Goal: Task Accomplishment & Management: Use online tool/utility

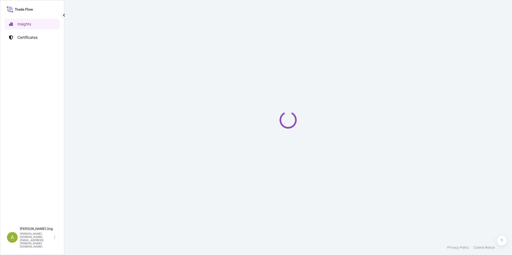
select select "2025"
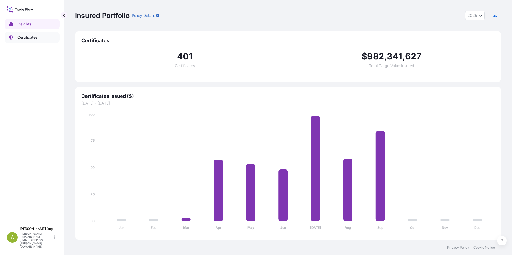
click at [25, 35] on p "Certificates" at bounding box center [27, 37] width 20 height 5
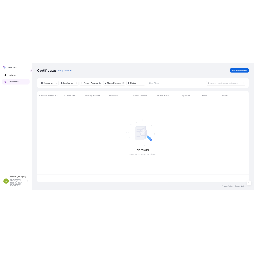
scroll to position [164, 422]
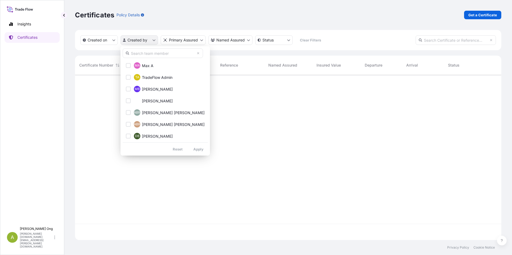
click at [156, 38] on html "Insights Certificates A Agnes Ong agnes.ong@south32.net Certificates Policy Det…" at bounding box center [256, 127] width 512 height 255
click at [147, 55] on input "text" at bounding box center [163, 53] width 80 height 10
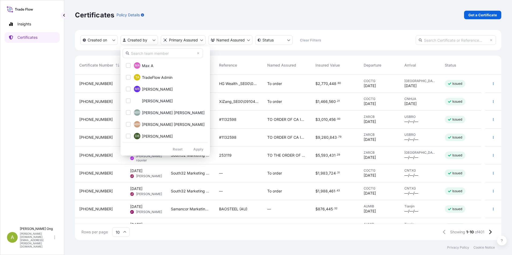
click at [135, 54] on input "text" at bounding box center [163, 53] width 80 height 10
type input "agnes"
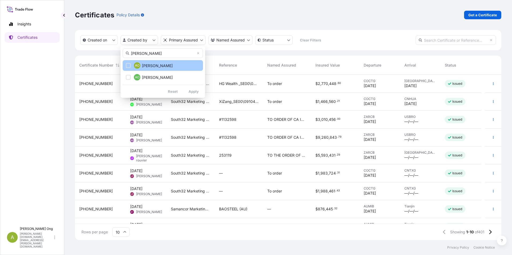
click at [149, 67] on span "Agnes Ong" at bounding box center [157, 65] width 31 height 5
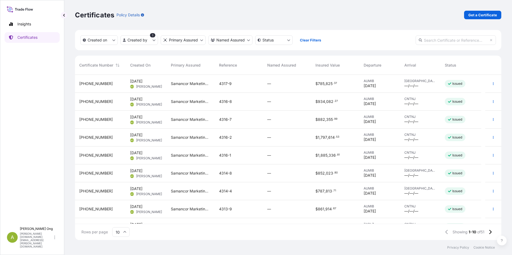
click at [335, 237] on div "Rows per page 10 Showing 1-10 of 51" at bounding box center [288, 232] width 426 height 16
click at [140, 98] on span "26 Sep 2025" at bounding box center [136, 99] width 12 height 5
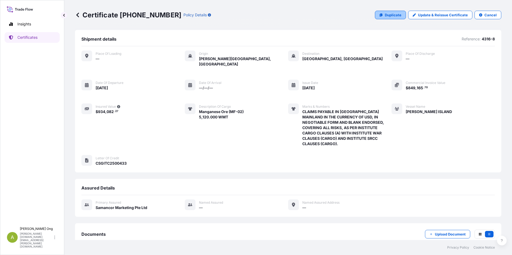
click at [393, 16] on p "Duplicate" at bounding box center [393, 14] width 17 height 5
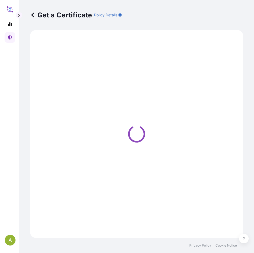
select select "Sea"
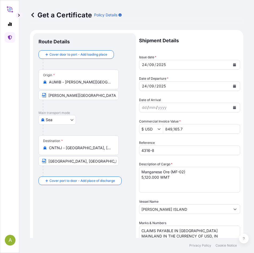
select select "31710"
click at [10, 23] on icon at bounding box center [10, 24] width 4 height 4
select select "2025"
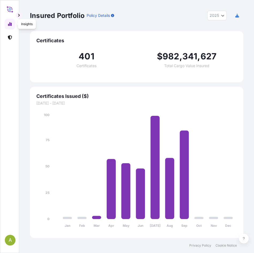
click at [6, 23] on link at bounding box center [10, 24] width 11 height 11
click at [9, 37] on icon at bounding box center [10, 37] width 4 height 4
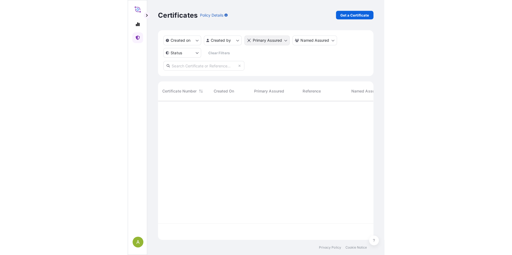
scroll to position [137, 210]
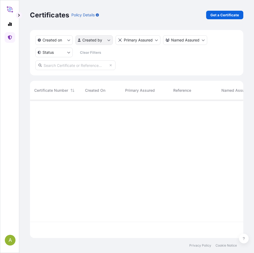
click at [107, 41] on html "A Certificates Policy Details Get a Certificate Created on Created by Primary A…" at bounding box center [127, 126] width 254 height 253
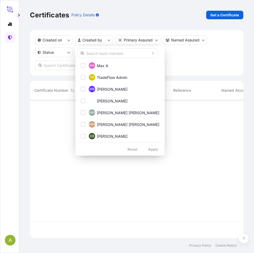
click at [97, 54] on input "text" at bounding box center [118, 53] width 80 height 10
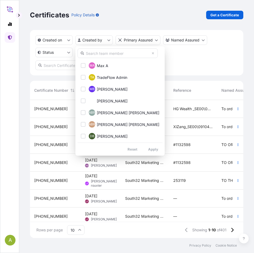
click at [89, 54] on input "text" at bounding box center [118, 53] width 80 height 10
type input "agnes"
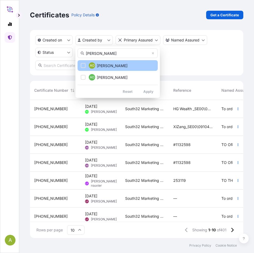
click at [82, 66] on div "Select Option" at bounding box center [83, 65] width 5 height 5
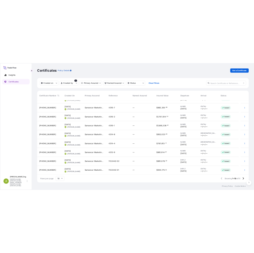
scroll to position [30, 0]
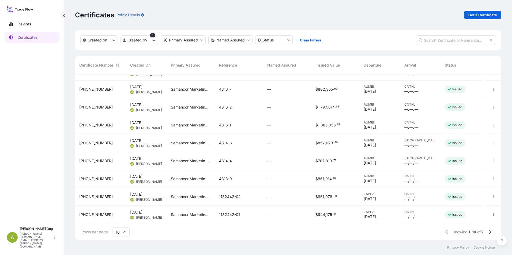
click at [85, 198] on span "31710-179-1" at bounding box center [95, 196] width 33 height 5
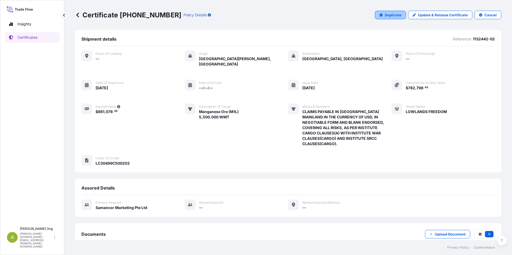
click at [388, 14] on p "Duplicate" at bounding box center [393, 14] width 17 height 5
select select "Sea"
select select "31710"
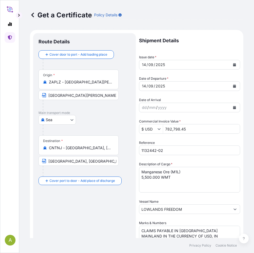
click at [76, 82] on input "ZAPLZ - Port Elizabeth, South Africa" at bounding box center [80, 82] width 63 height 5
drag, startPoint x: 49, startPoint y: 82, endPoint x: 137, endPoint y: 81, distance: 87.8
click at [137, 81] on form "Route Details Cover door to port - Add loading place Place of loading Road / In…" at bounding box center [137, 222] width 214 height 384
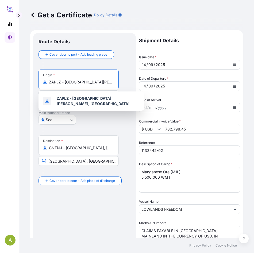
click at [107, 82] on input "ZAPLZ - Port Elizabeth, South Africa" at bounding box center [80, 82] width 63 height 5
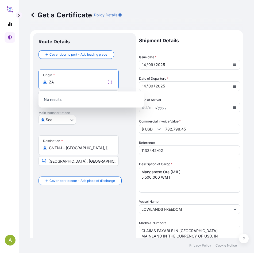
type input "Z"
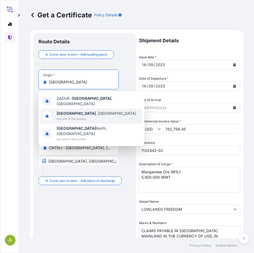
click at [77, 116] on span "Any port in this location" at bounding box center [97, 118] width 80 height 5
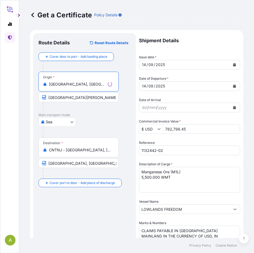
type input "Durban, South Africa"
drag, startPoint x: 112, startPoint y: 98, endPoint x: -40, endPoint y: 86, distance: 152.2
click at [0, 86] on html "3 options available. A Get a Certificate Policy Details Route Details Reset Rou…" at bounding box center [127, 126] width 254 height 253
click at [233, 64] on button "Calendar" at bounding box center [235, 65] width 9 height 9
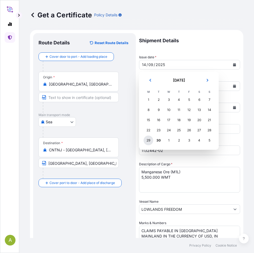
click at [150, 142] on div "29" at bounding box center [149, 141] width 10 height 10
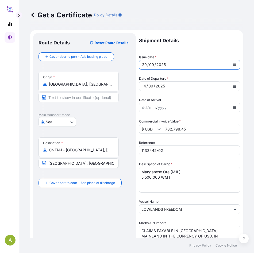
click at [233, 87] on icon "Calendar" at bounding box center [234, 86] width 3 height 3
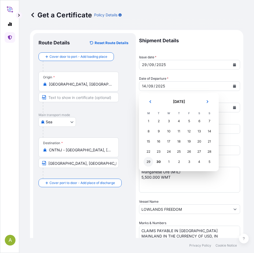
click at [149, 162] on div "29" at bounding box center [149, 162] width 10 height 10
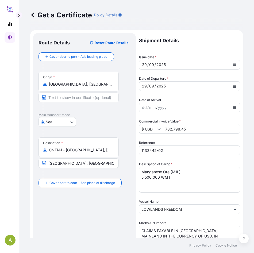
drag, startPoint x: 197, startPoint y: 130, endPoint x: 115, endPoint y: 129, distance: 82.2
click at [108, 129] on form "Route Details Reset Route Details Cover door to port - Add loading place Place …" at bounding box center [137, 222] width 214 height 384
paste input "1,545,910.51"
type input "1,545,910.51"
drag, startPoint x: 174, startPoint y: 151, endPoint x: 79, endPoint y: 152, distance: 94.8
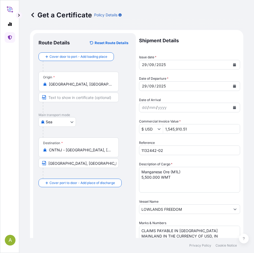
click at [77, 152] on form "Route Details Reset Route Details Cover door to port - Add loading place Place …" at bounding box center [137, 222] width 214 height 384
paste input "CRIMS-04"
type input "CRIMS-04"
drag, startPoint x: 160, startPoint y: 177, endPoint x: 136, endPoint y: 178, distance: 23.9
click at [136, 178] on form "Route Details Reset Route Details Cover door to port - Add loading place Place …" at bounding box center [137, 222] width 214 height 384
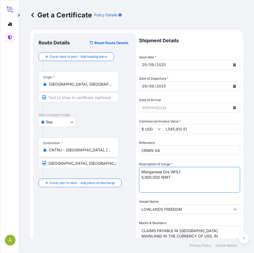
paste textarea "10,408.000"
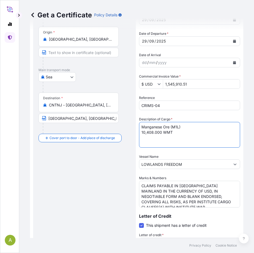
scroll to position [54, 0]
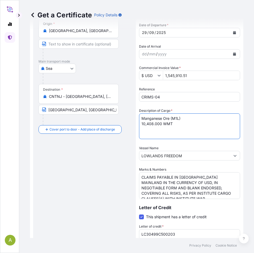
type textarea "Manganese Ore (M1L) 10,408.000 WMT"
drag, startPoint x: 192, startPoint y: 157, endPoint x: 42, endPoint y: 153, distance: 150.5
click at [42, 153] on form "Route Details Reset Route Details Cover door to port - Add loading place Place …" at bounding box center [137, 168] width 214 height 384
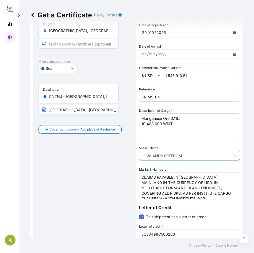
paste input "CRIMSON ARK"
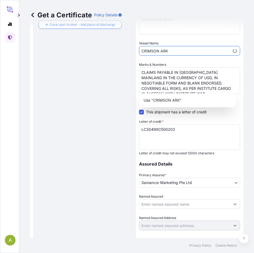
scroll to position [161, 0]
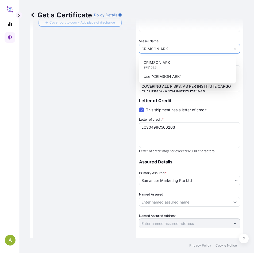
type input "CRIMSON ARK"
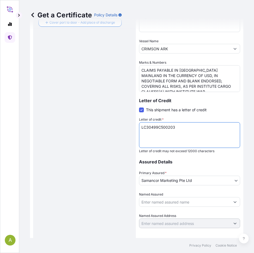
drag, startPoint x: 186, startPoint y: 131, endPoint x: 89, endPoint y: 128, distance: 96.4
click at [88, 128] on form "Route Details Reset Route Details Cover door to port - Add loading place Place …" at bounding box center [137, 61] width 214 height 384
paste textarea "42"
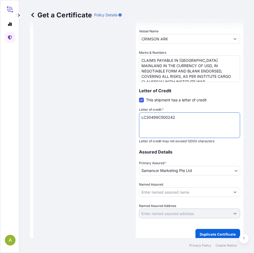
scroll to position [175, 0]
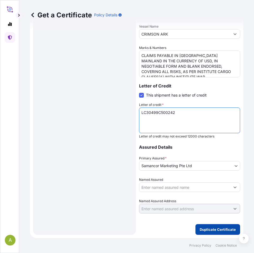
type textarea "LC30499C500242"
click at [213, 231] on p "Duplicate Certificate" at bounding box center [218, 229] width 36 height 5
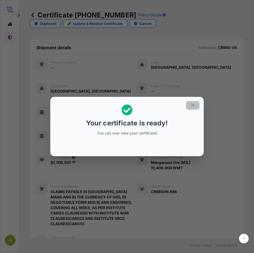
click at [194, 105] on icon "button" at bounding box center [193, 105] width 5 height 5
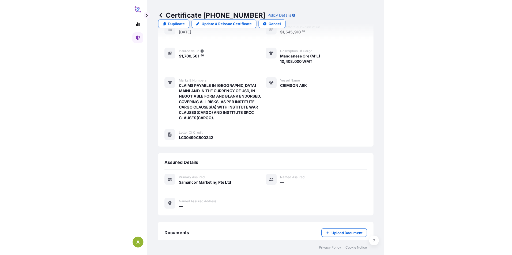
scroll to position [189, 0]
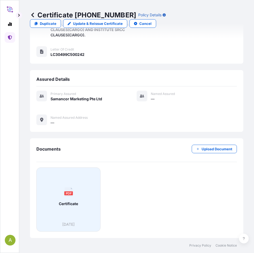
click at [77, 194] on div "PDF Certificate" at bounding box center [68, 197] width 55 height 50
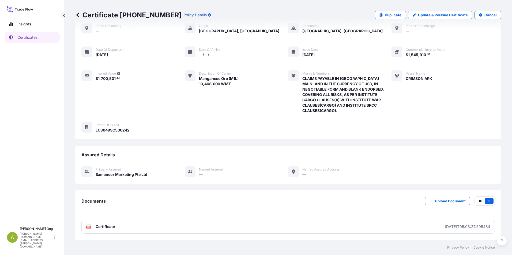
scroll to position [22, 0]
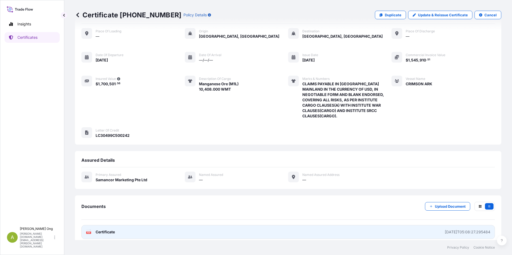
click at [101, 230] on span "Certificate" at bounding box center [105, 232] width 19 height 5
